Goal: Transaction & Acquisition: Purchase product/service

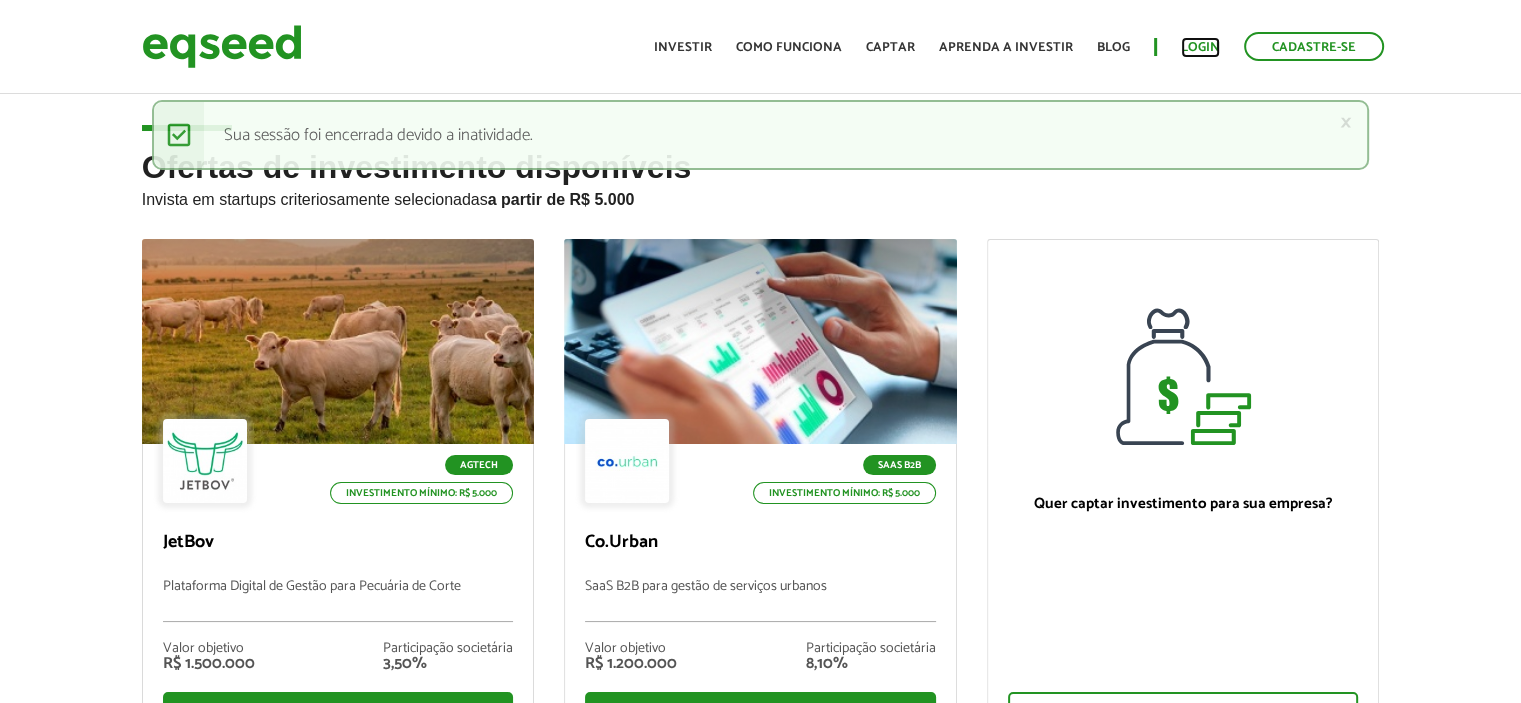
click at [1192, 49] on link "Login" at bounding box center [1200, 47] width 39 height 13
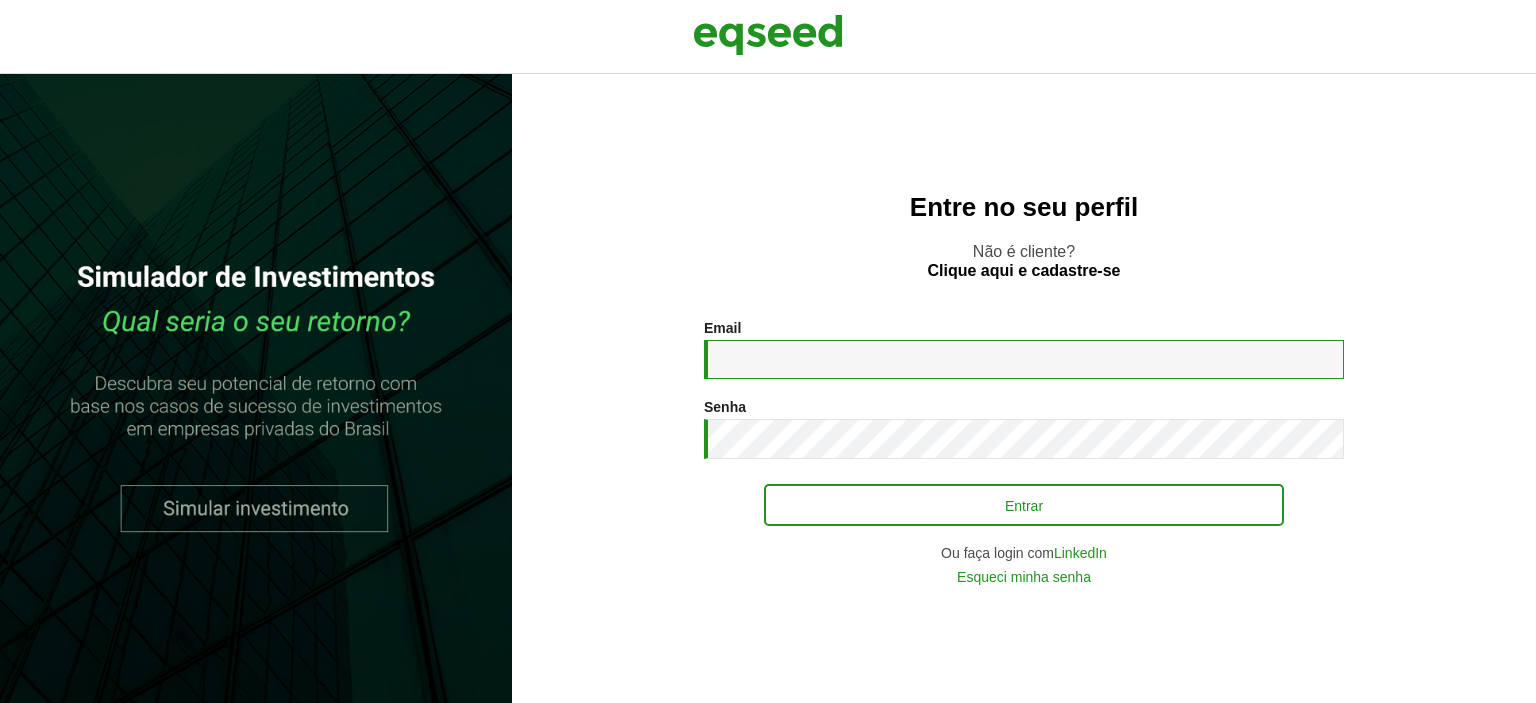
type input "**********"
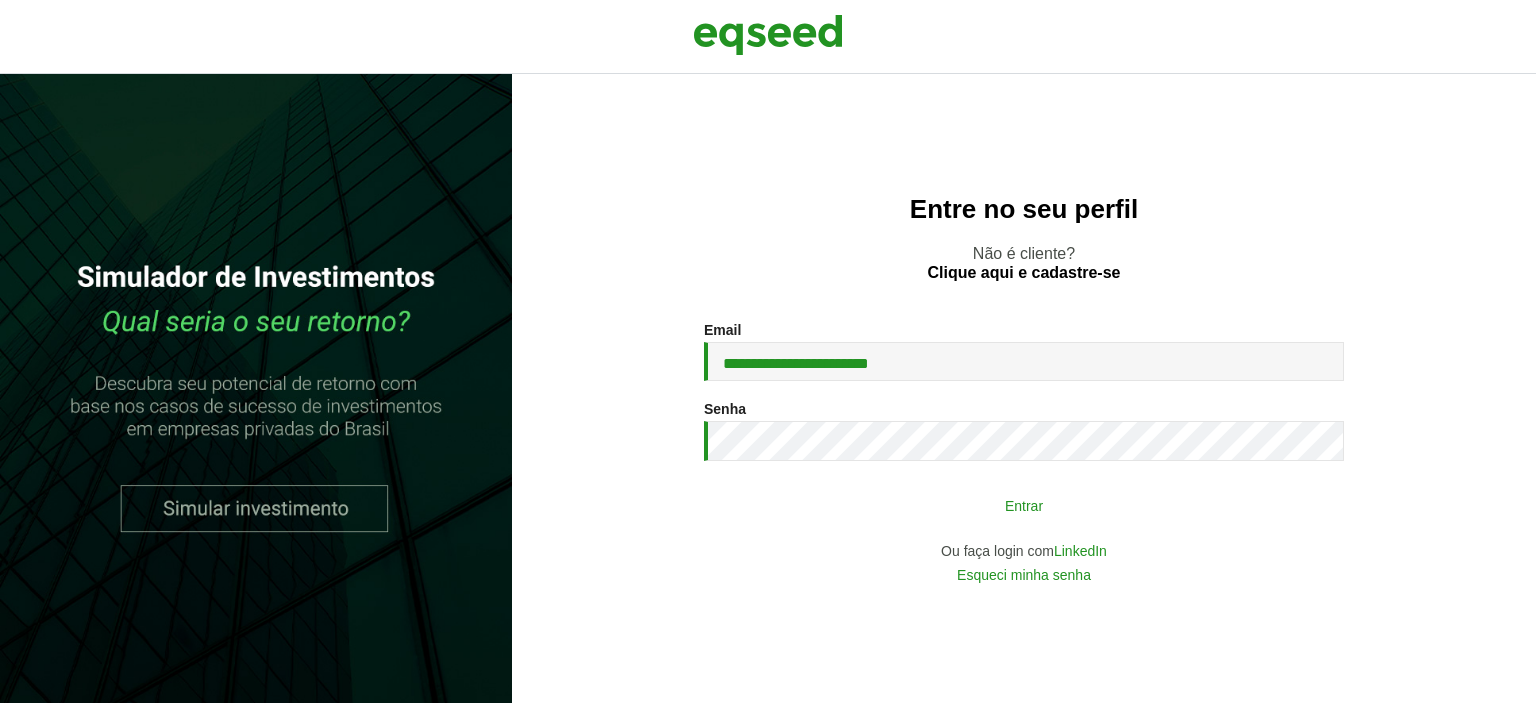
click at [1032, 519] on button "Entrar" at bounding box center [1024, 505] width 520 height 38
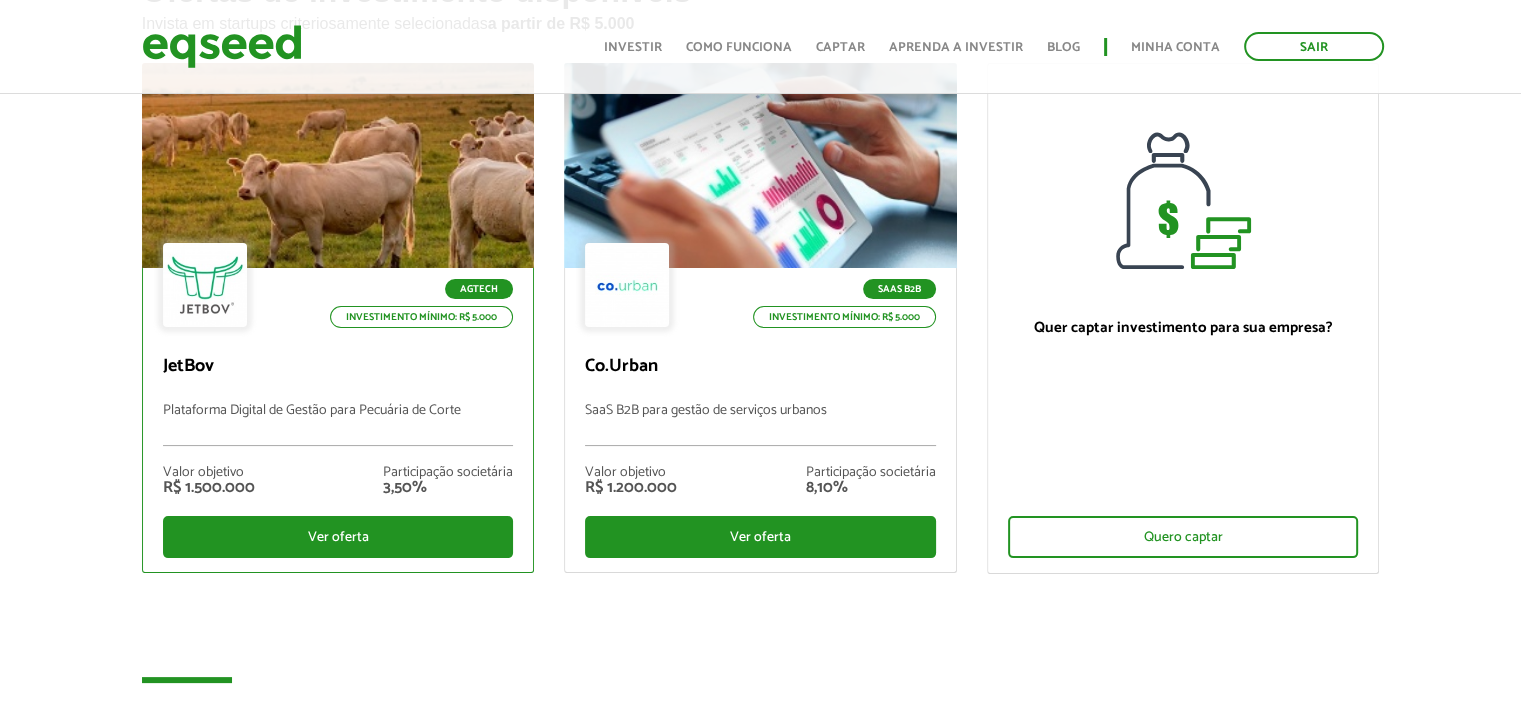
scroll to position [200, 0]
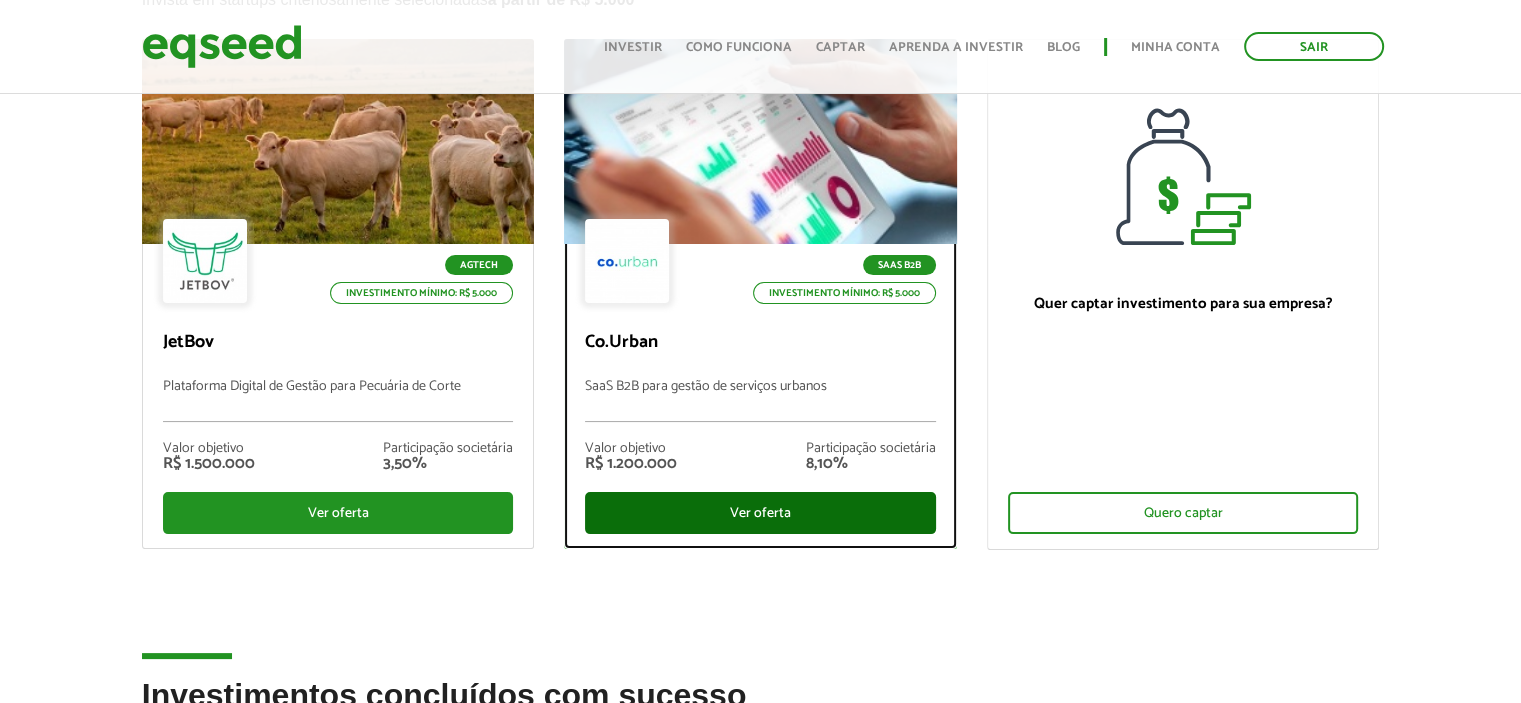
click at [707, 503] on div "Ver oferta" at bounding box center [760, 513] width 351 height 42
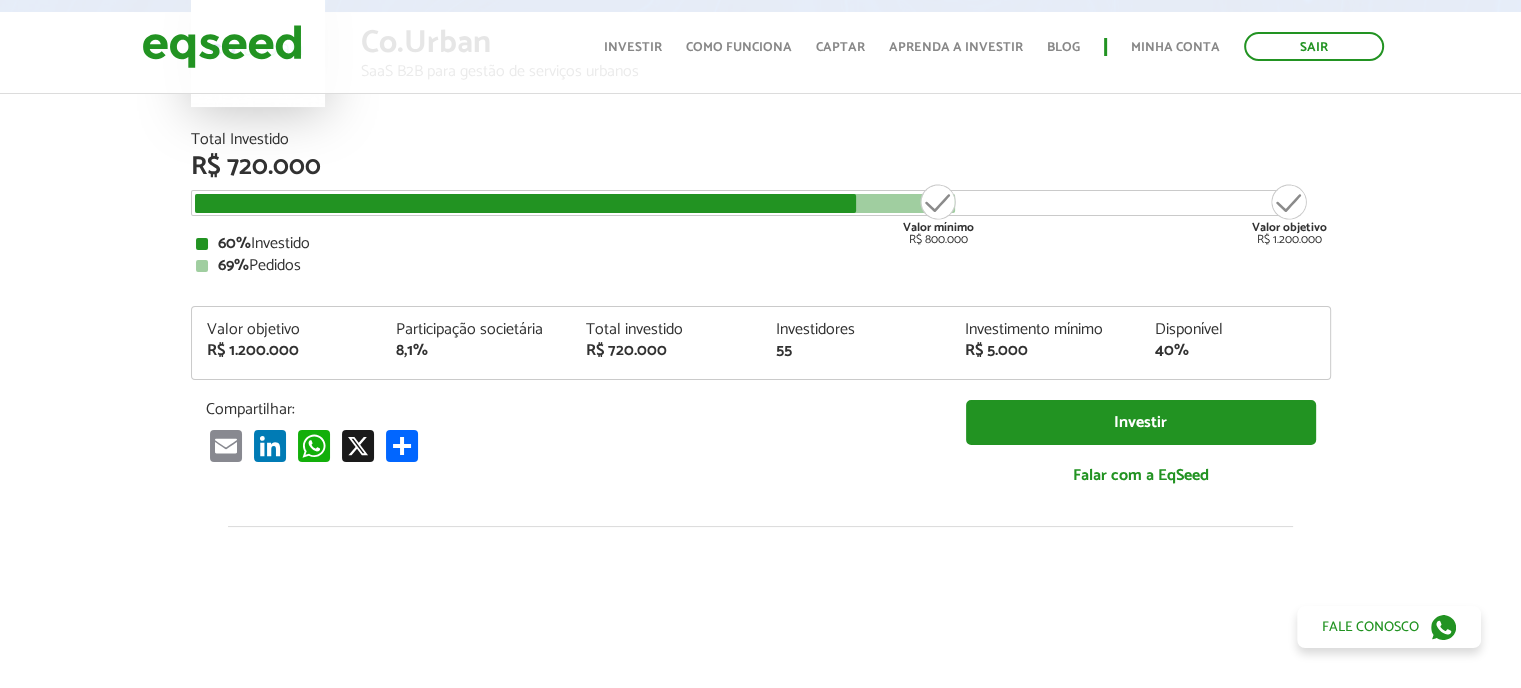
scroll to position [200, 0]
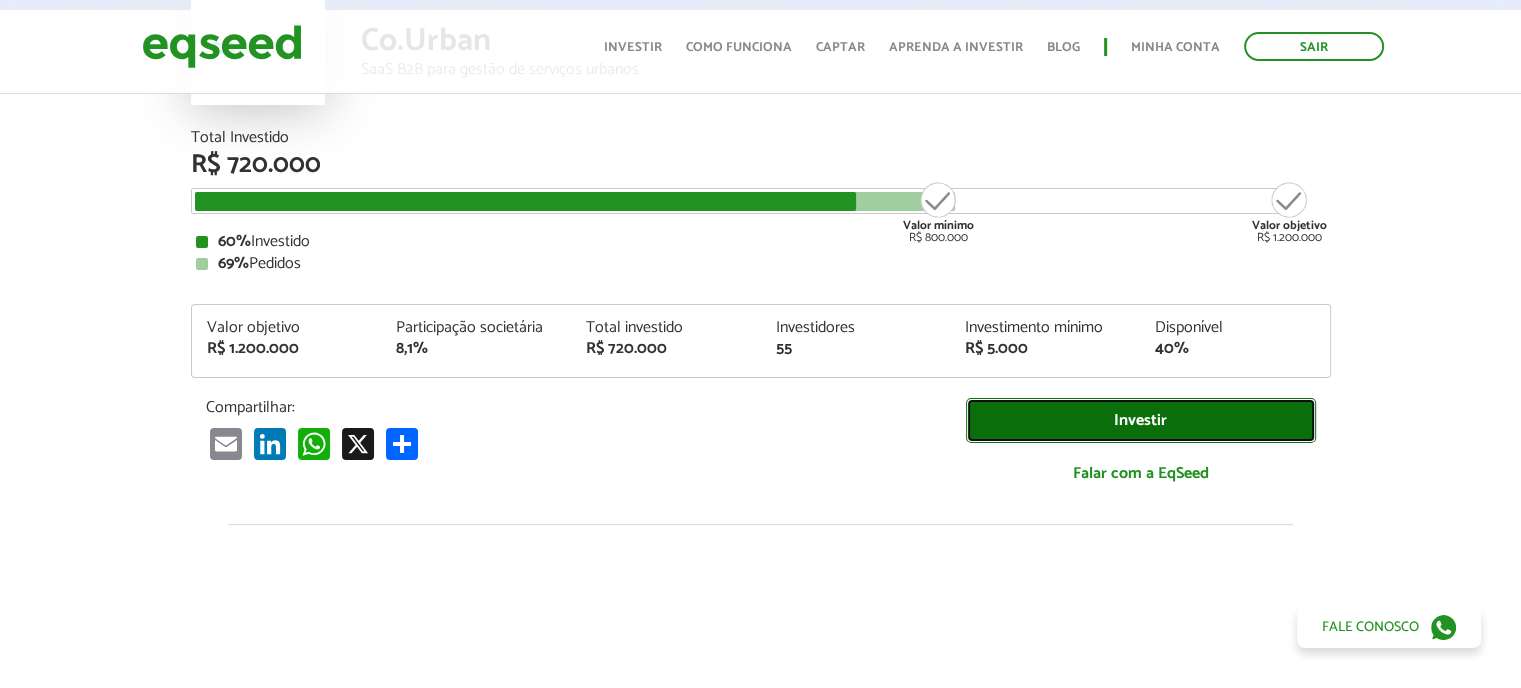
click at [1102, 418] on link "Investir" at bounding box center [1141, 420] width 350 height 45
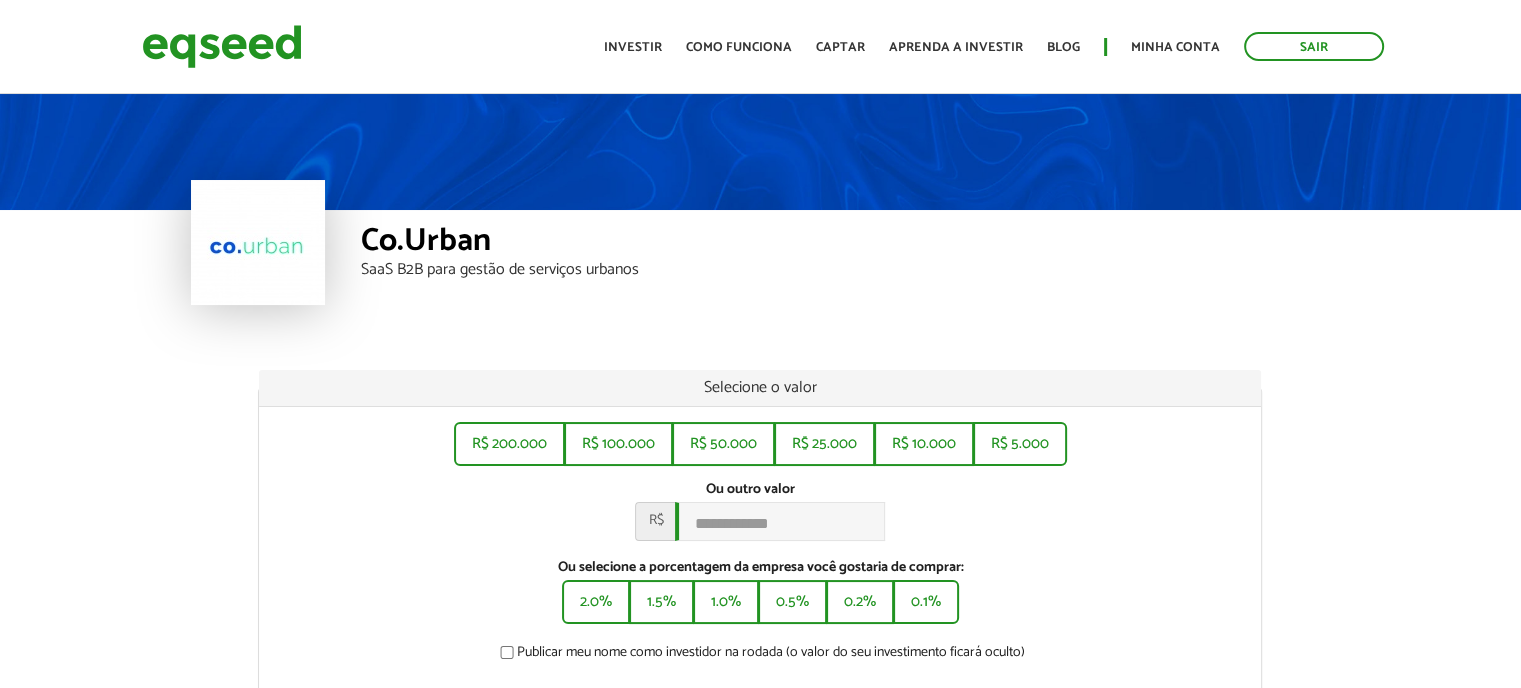
click at [816, 383] on legend "Selecione o valor" at bounding box center [760, 388] width 1002 height 37
click at [745, 532] on input "Ou outro valor *" at bounding box center [780, 521] width 210 height 39
type input "******"
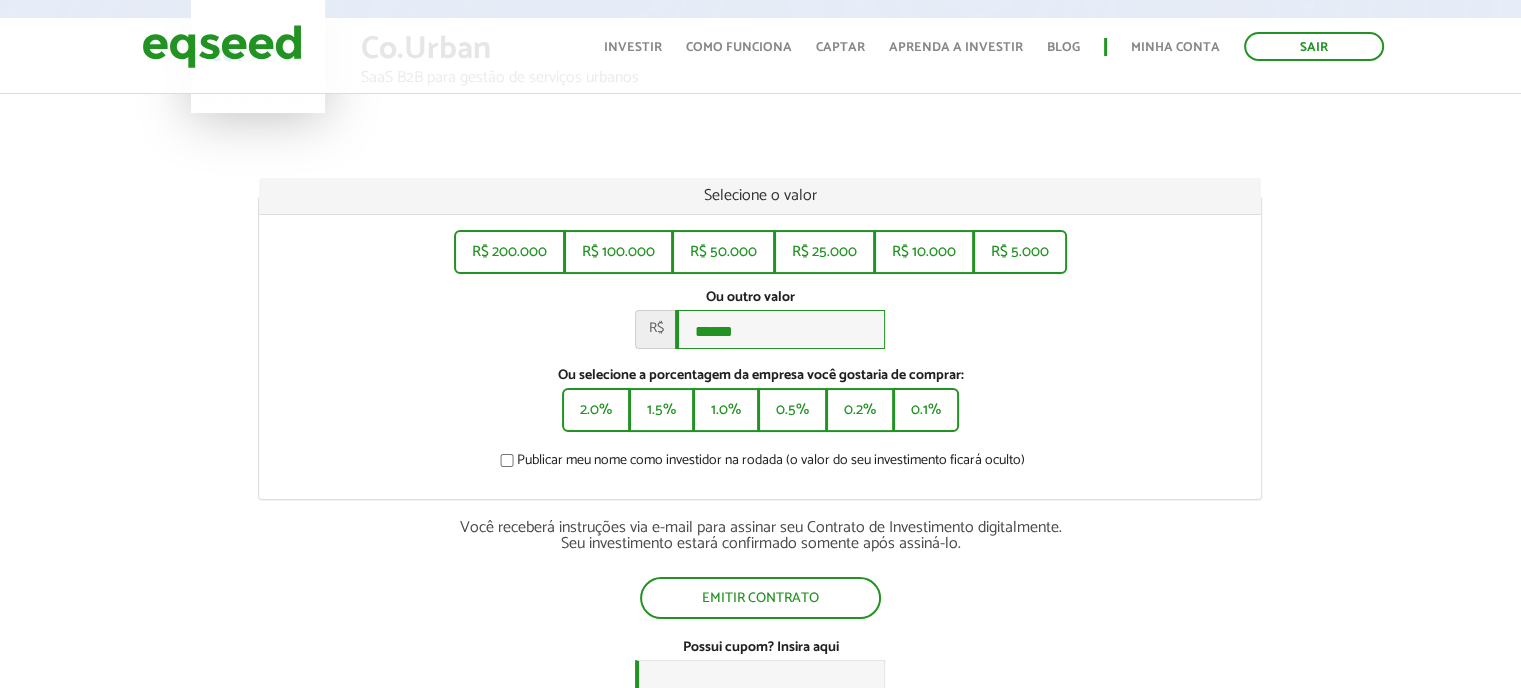
scroll to position [300, 0]
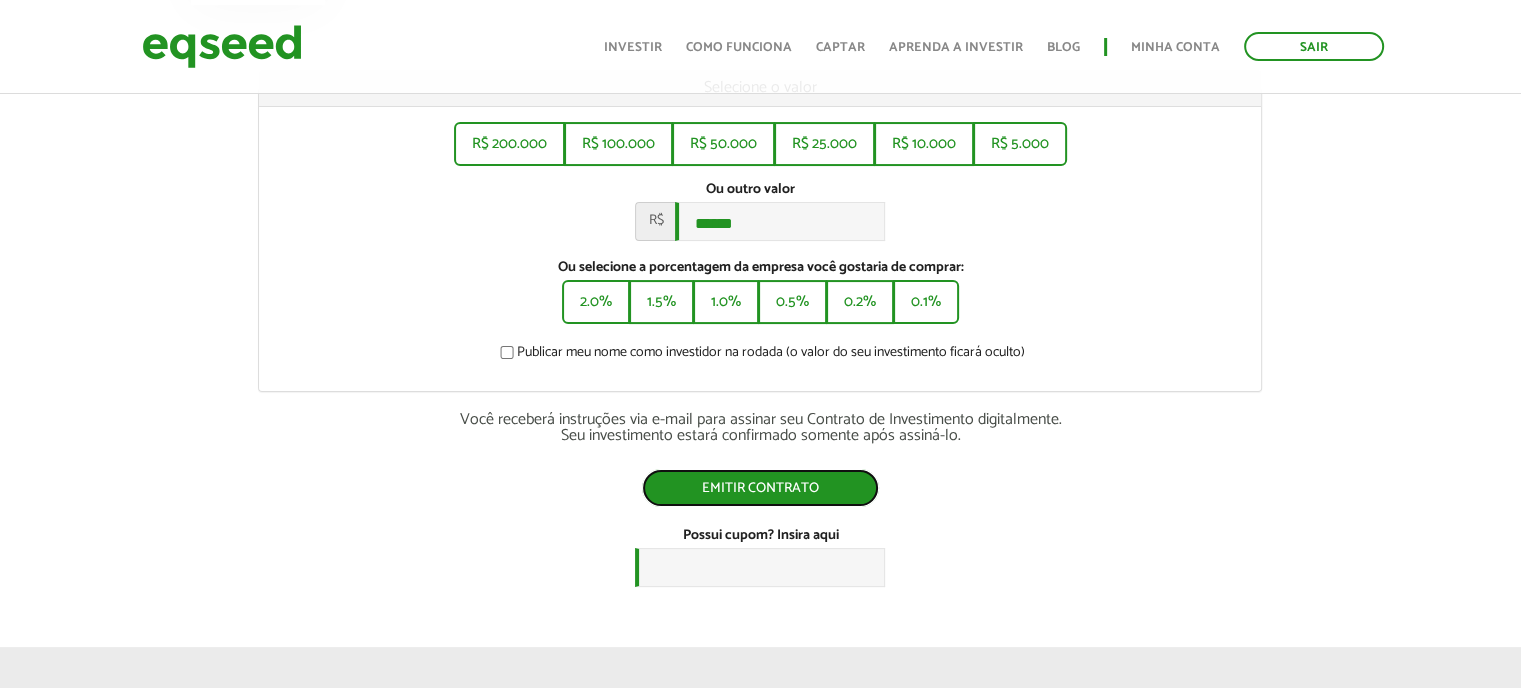
click at [786, 501] on button "Emitir contrato" at bounding box center [760, 488] width 237 height 38
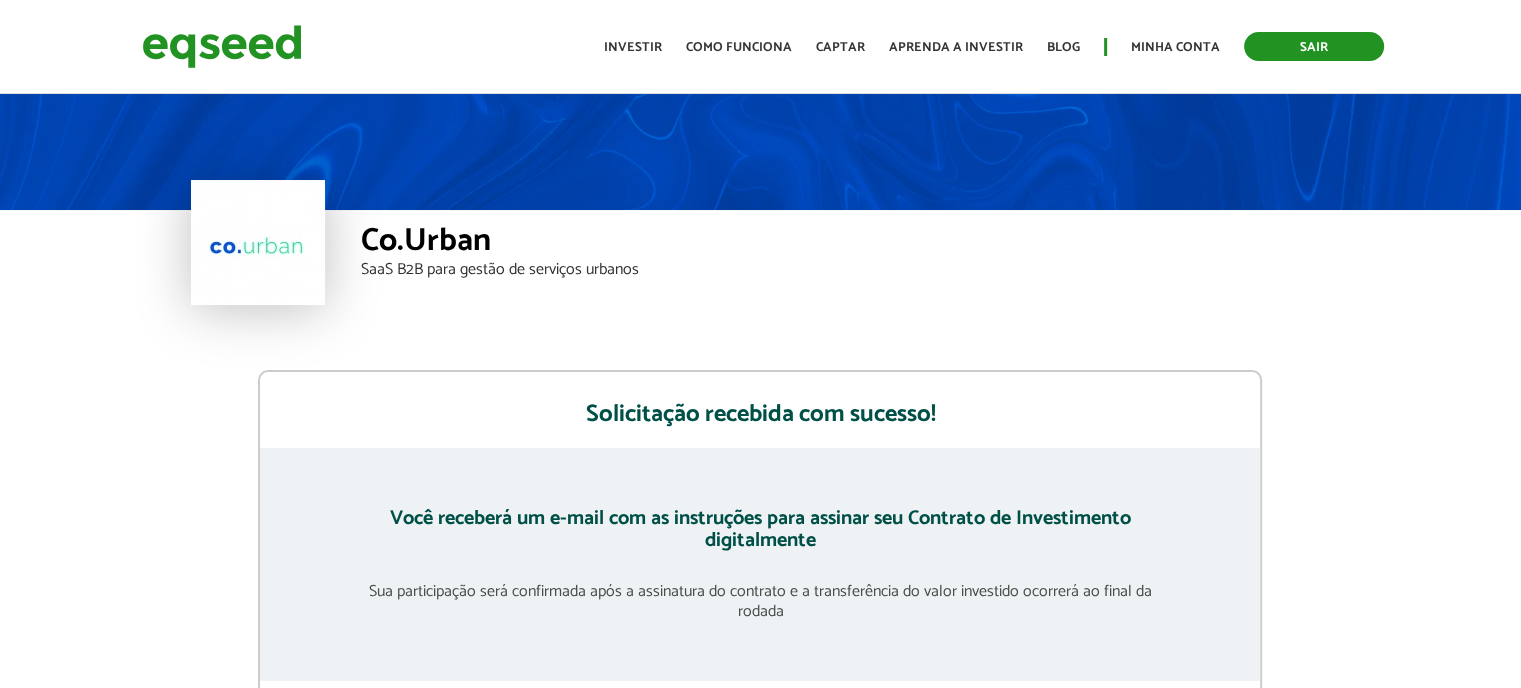
click at [1321, 46] on link "Sair" at bounding box center [1314, 46] width 140 height 29
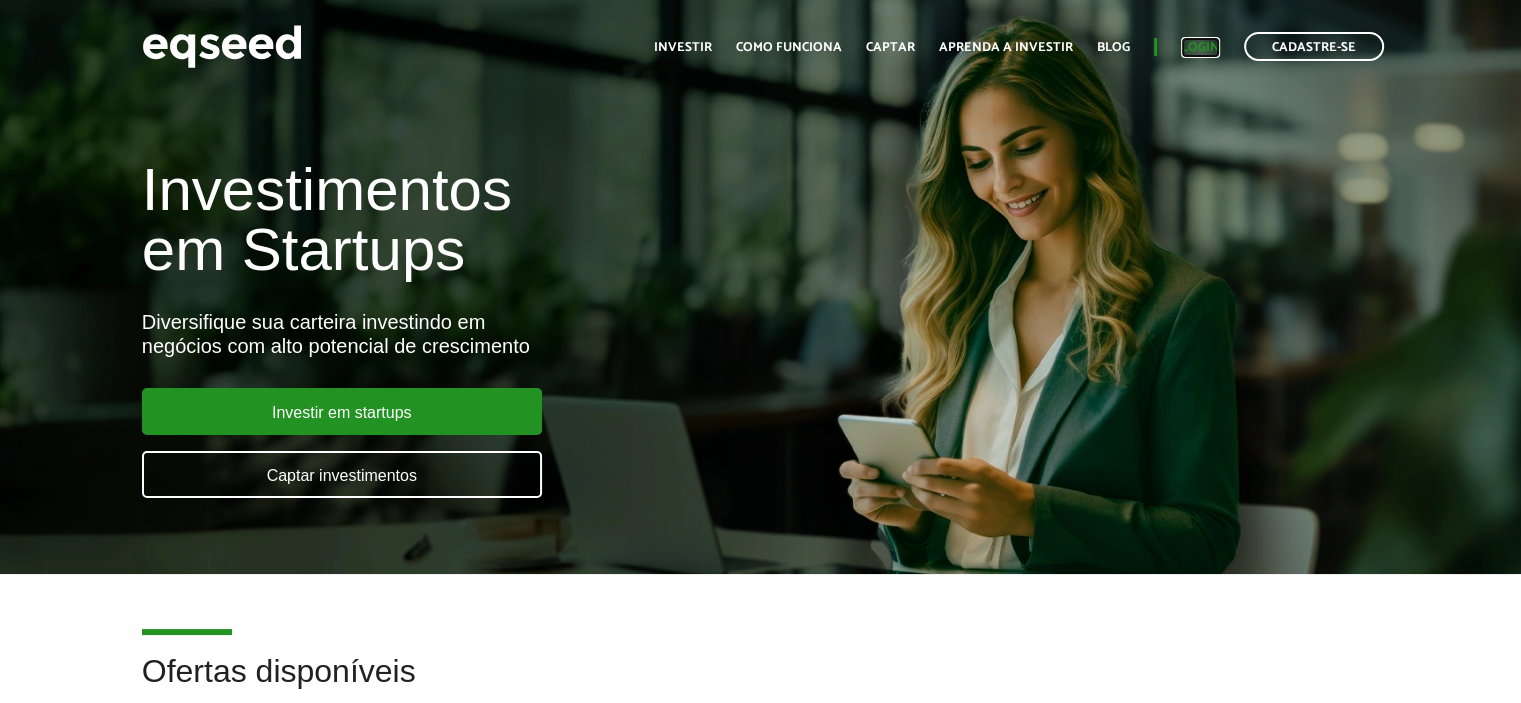
click at [1185, 54] on link "Login" at bounding box center [1200, 47] width 39 height 13
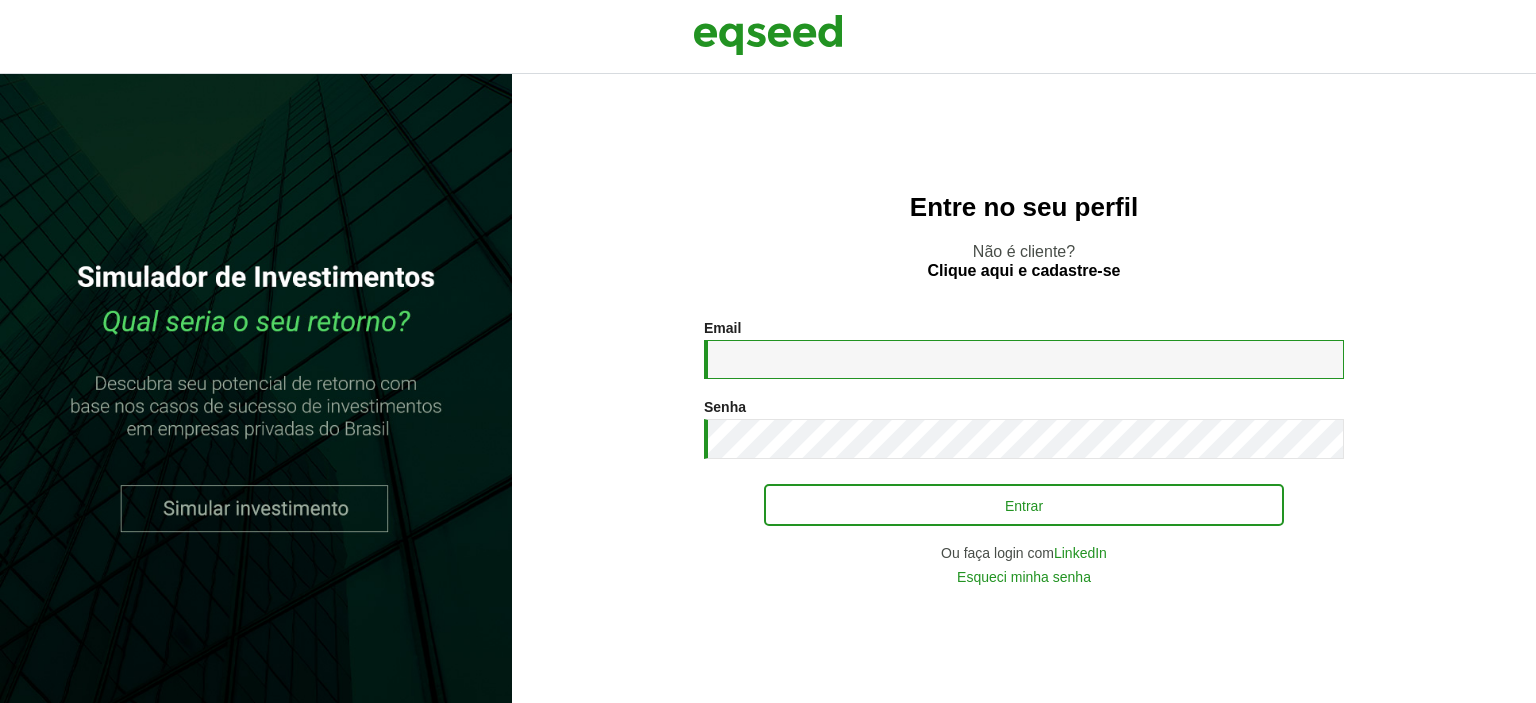
type input "**********"
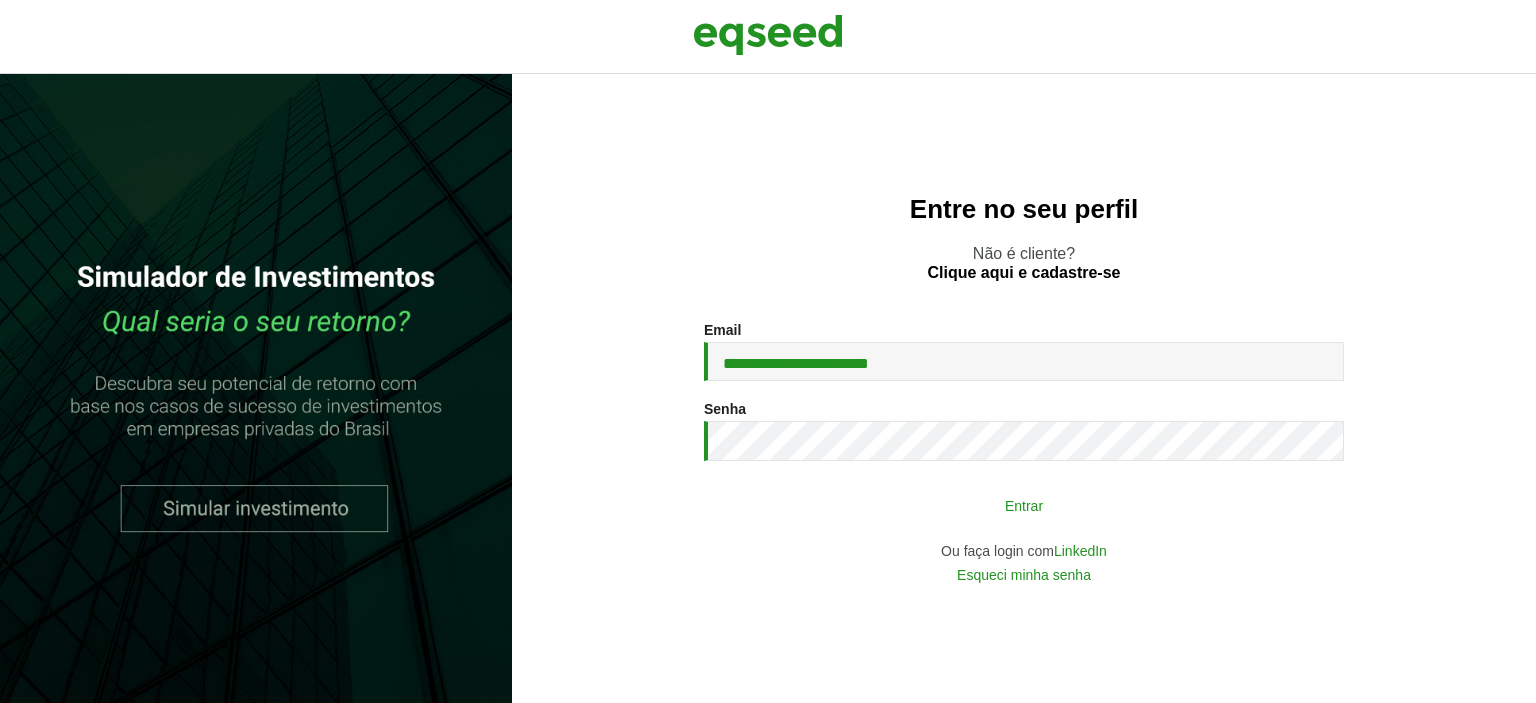
click at [992, 515] on button "Entrar" at bounding box center [1024, 505] width 520 height 38
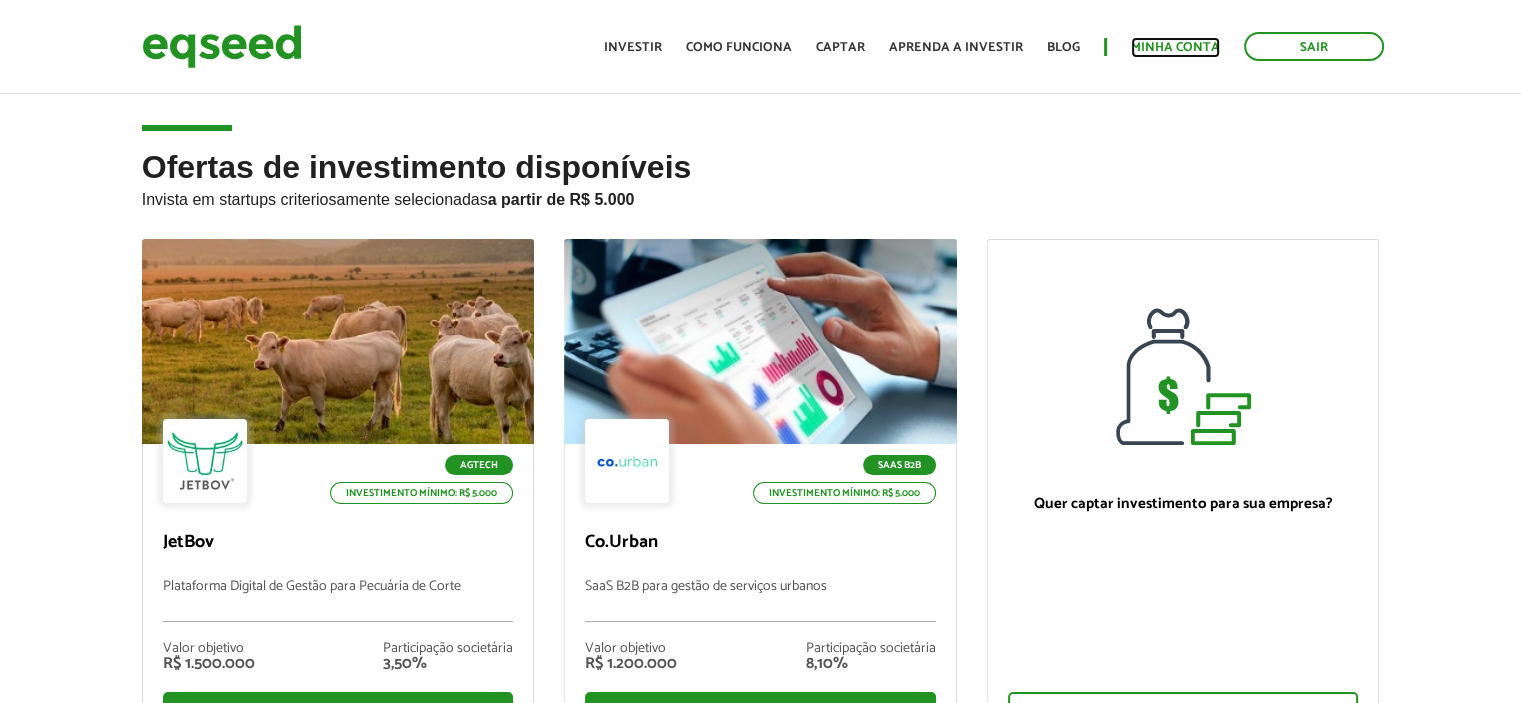
click at [1160, 43] on link "Minha conta" at bounding box center [1175, 47] width 89 height 13
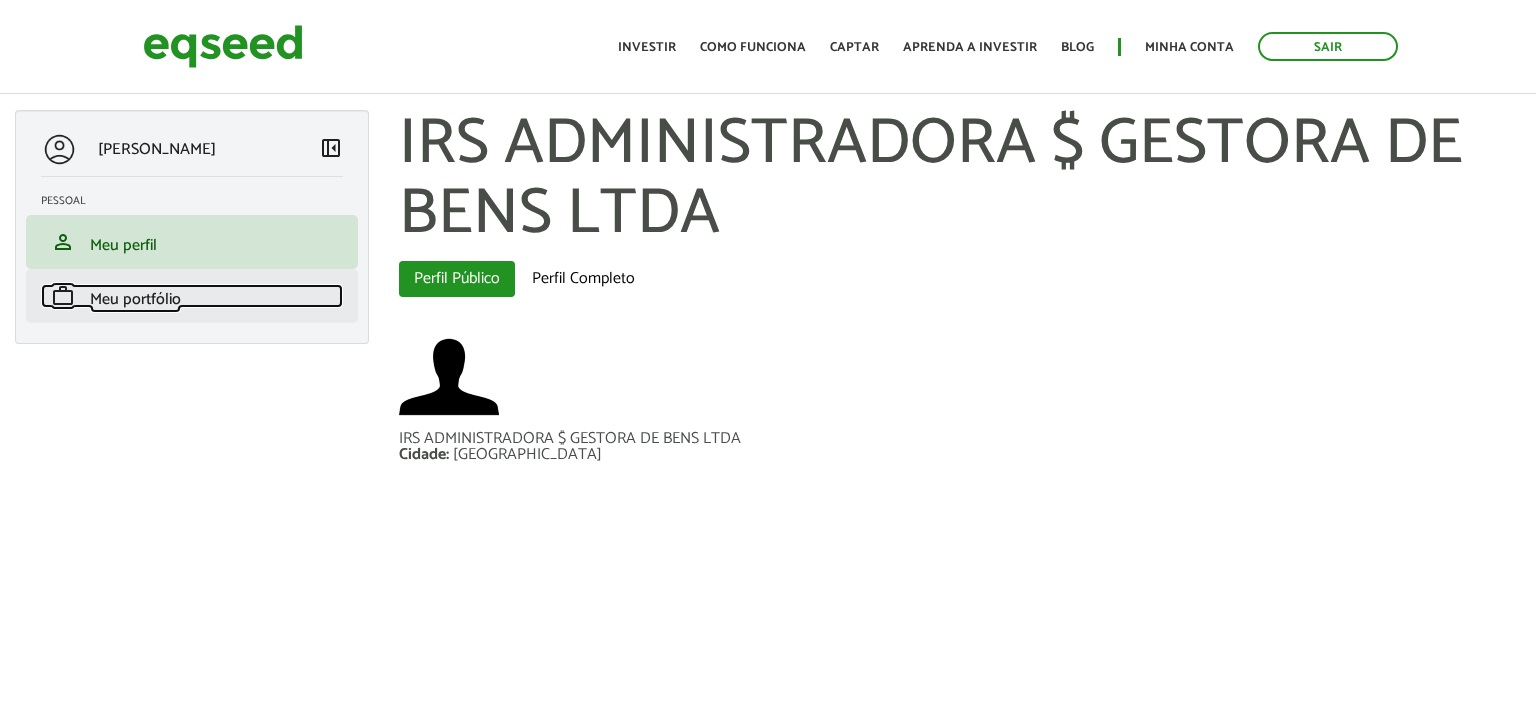
click at [146, 294] on span "Meu portfólio" at bounding box center [135, 299] width 91 height 27
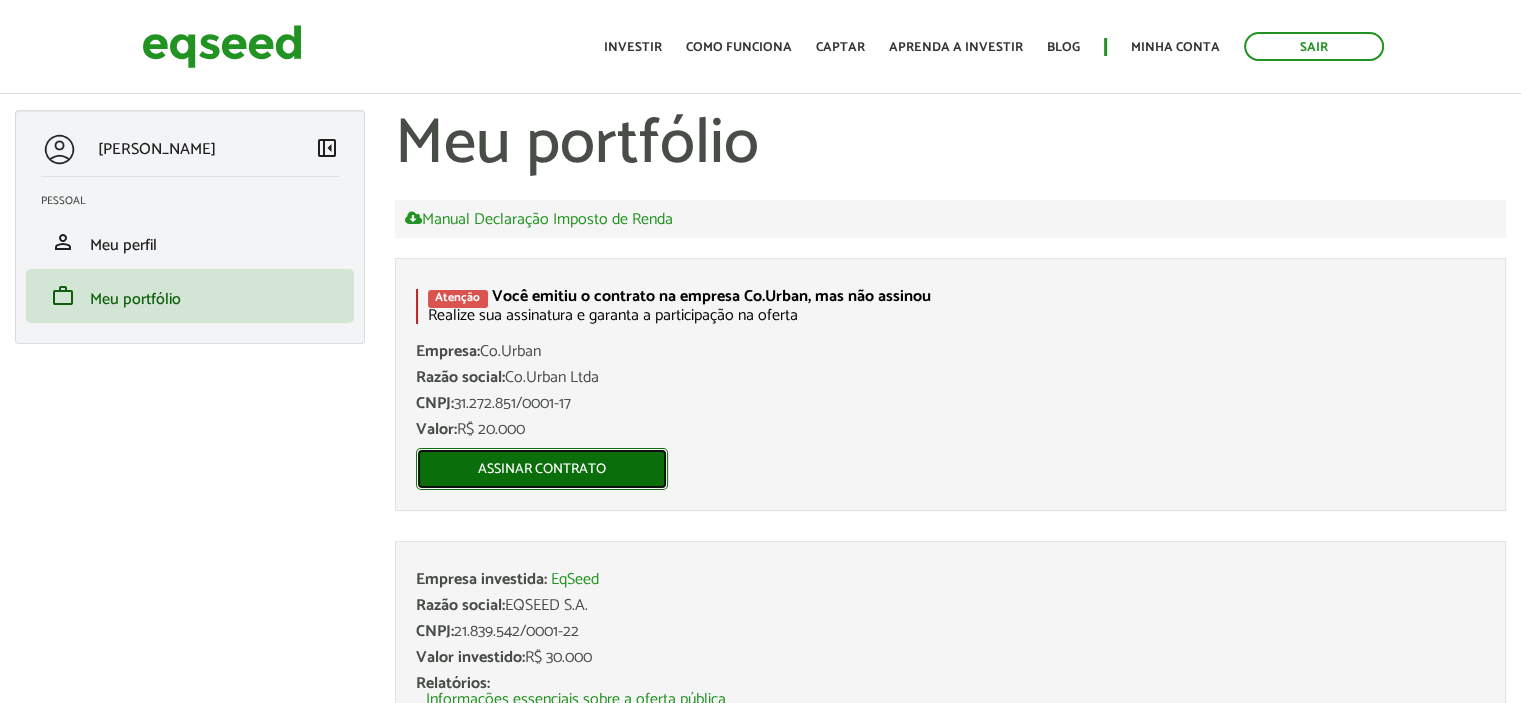
click at [538, 461] on link "Assinar contrato" at bounding box center [542, 469] width 252 height 42
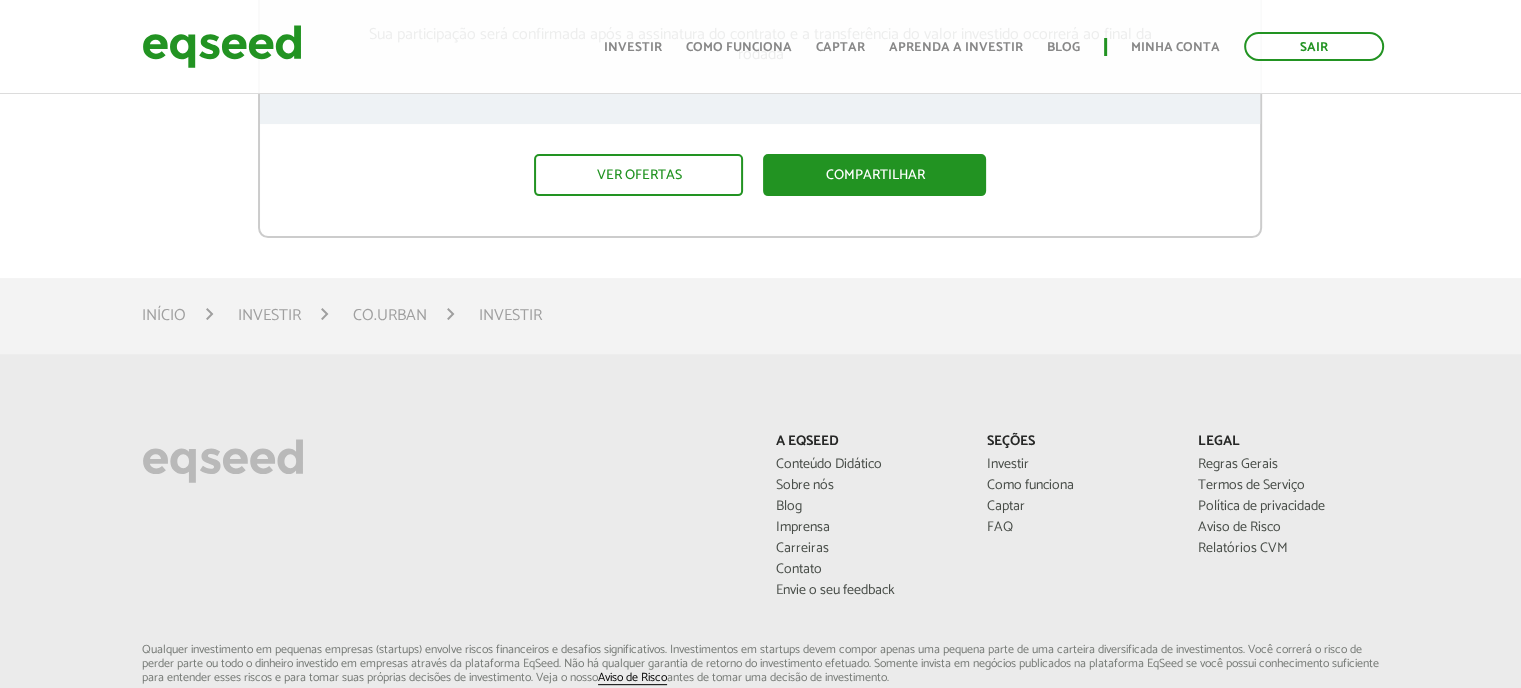
scroll to position [600, 0]
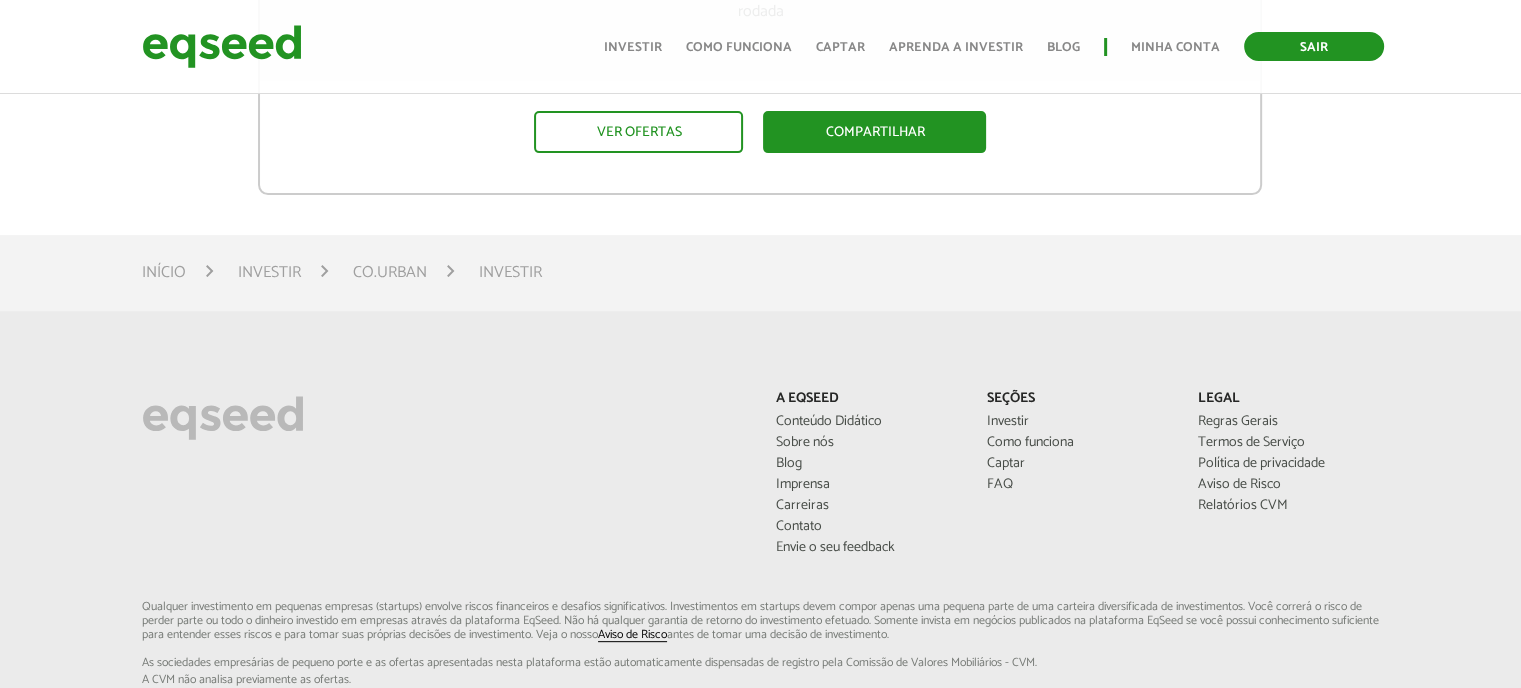
click at [1288, 51] on link "Sair" at bounding box center [1314, 46] width 140 height 29
